Goal: Obtain resource: Download file/media

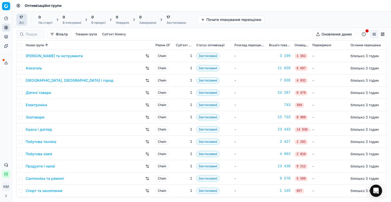
click at [44, 155] on link "Побутова хімія" at bounding box center [39, 153] width 27 height 5
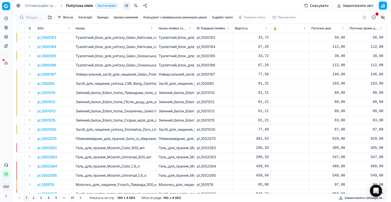
click at [227, 16] on button "Supplier name" at bounding box center [222, 17] width 25 height 6
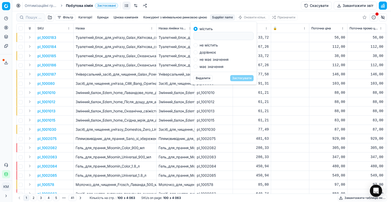
click at [231, 34] on input at bounding box center [224, 36] width 56 height 8
type input "реккіт"
click at [242, 78] on button "Застосувати" at bounding box center [241, 78] width 23 height 6
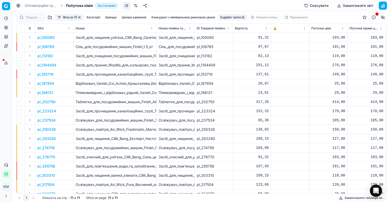
click at [7, 62] on icon at bounding box center [6, 62] width 4 height 4
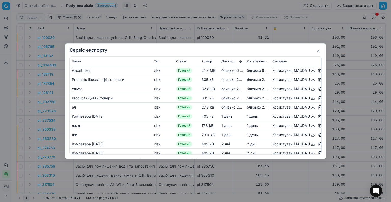
click at [318, 50] on button "button" at bounding box center [319, 51] width 6 height 6
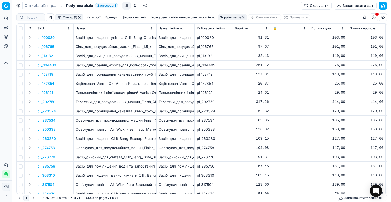
click at [360, 197] on button "Завантажити таблицю як..." at bounding box center [362, 197] width 49 height 6
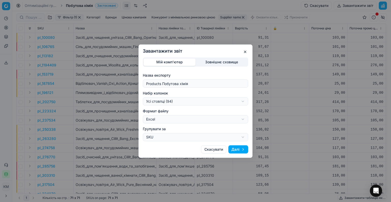
click at [241, 147] on button "Далі" at bounding box center [239, 149] width 20 height 8
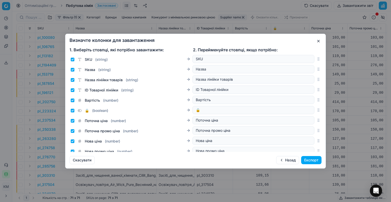
click at [304, 160] on button "Експорт" at bounding box center [312, 160] width 20 height 8
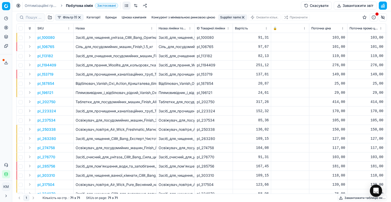
click at [5, 66] on button "Сервіс експорту" at bounding box center [6, 62] width 8 height 8
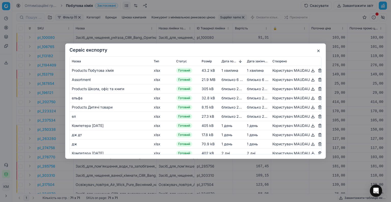
click at [310, 71] on button "button" at bounding box center [313, 70] width 6 height 6
